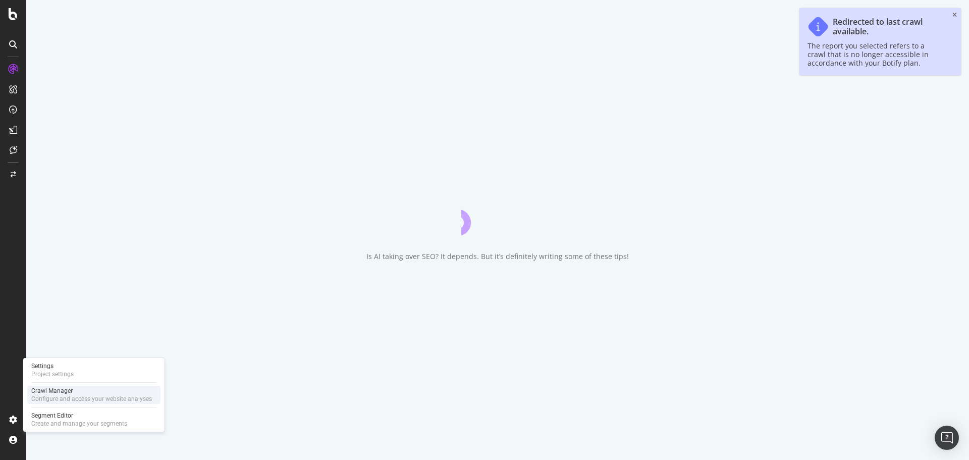
click at [47, 395] on div "Configure and access your website analyses" at bounding box center [91, 399] width 121 height 8
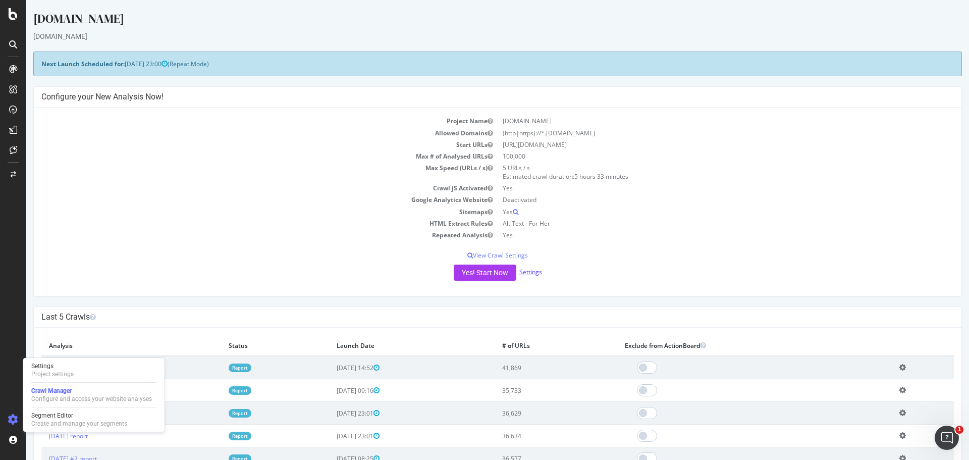
click at [525, 274] on link "Settings" at bounding box center [530, 271] width 23 height 9
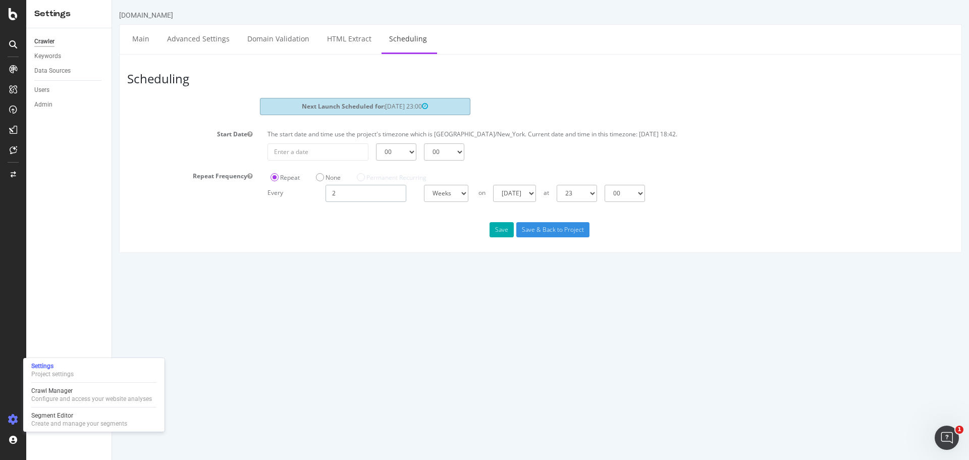
click at [351, 194] on input "2" at bounding box center [365, 193] width 81 height 17
click at [424, 263] on html "[DOMAIN_NAME] Main Advanced Settings Domain Validation HTML Extract Scheduling …" at bounding box center [540, 131] width 857 height 263
click at [497, 230] on button "Save" at bounding box center [502, 229] width 24 height 15
